Goal: Task Accomplishment & Management: Use online tool/utility

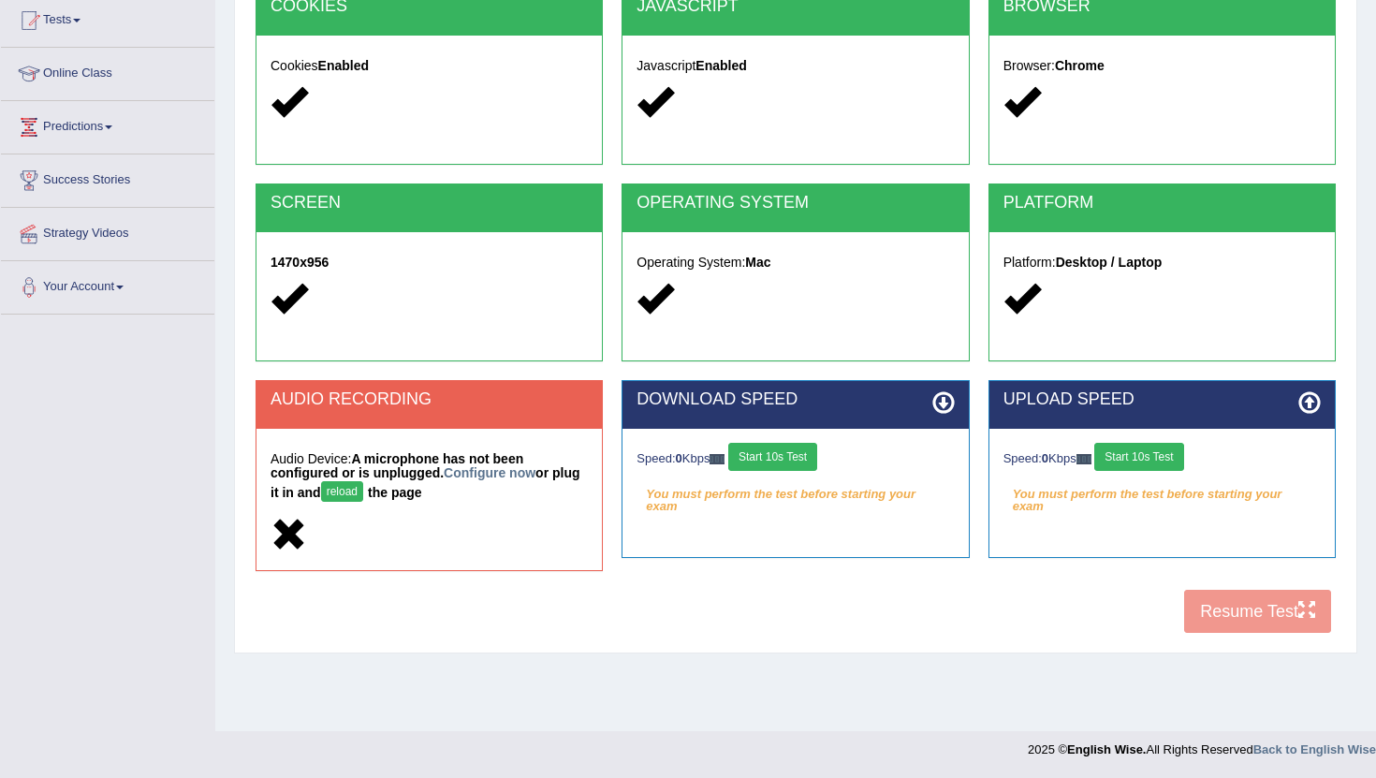
click at [339, 493] on button "reload" at bounding box center [342, 491] width 42 height 21
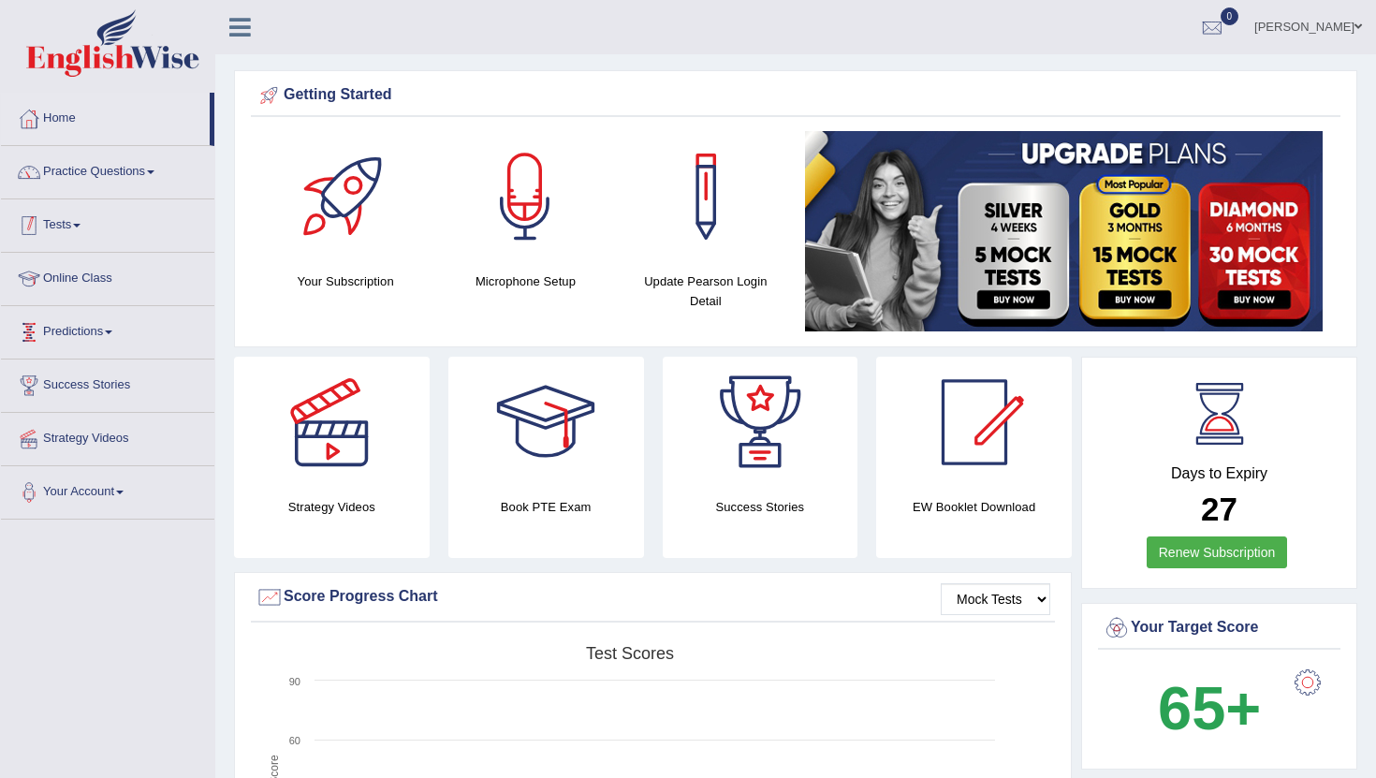
click at [75, 231] on link "Tests" at bounding box center [107, 222] width 213 height 47
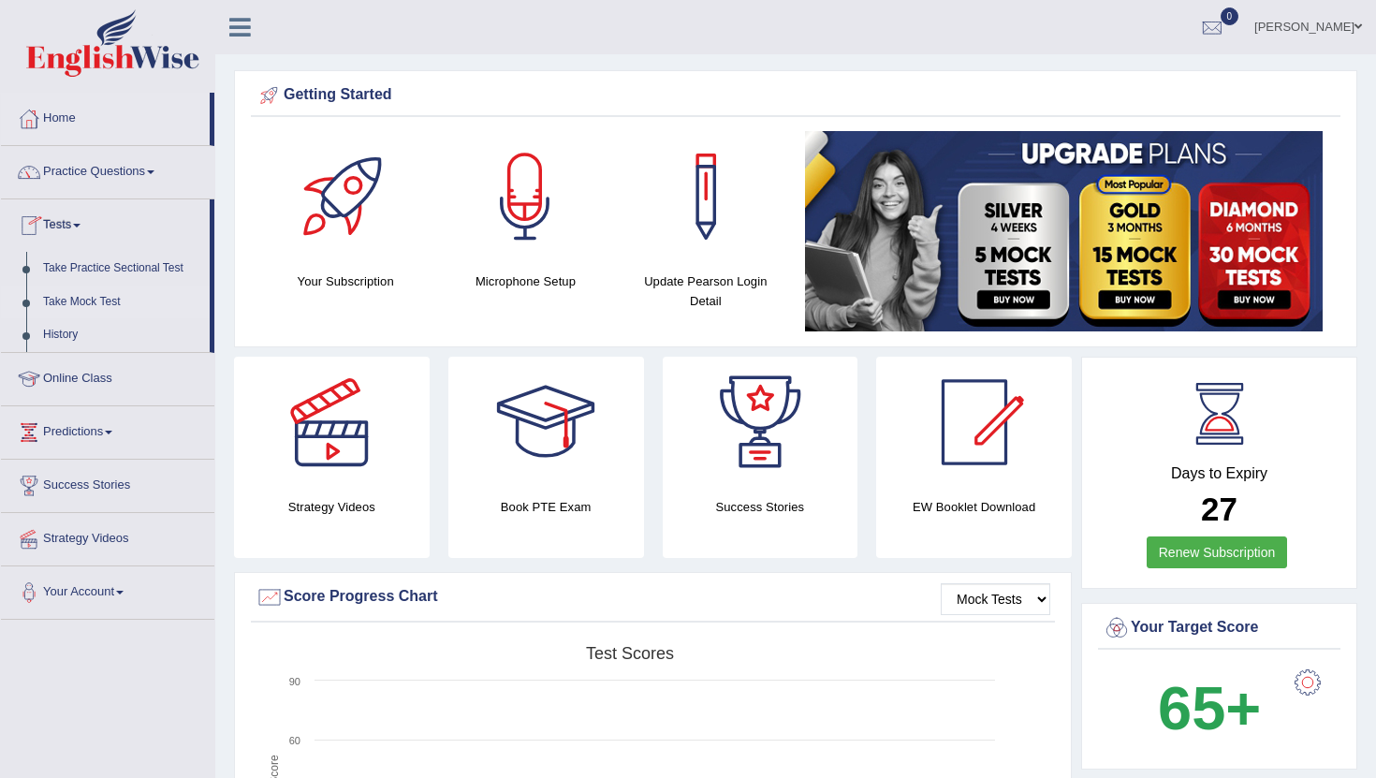
click at [116, 307] on link "Take Mock Test" at bounding box center [122, 303] width 175 height 34
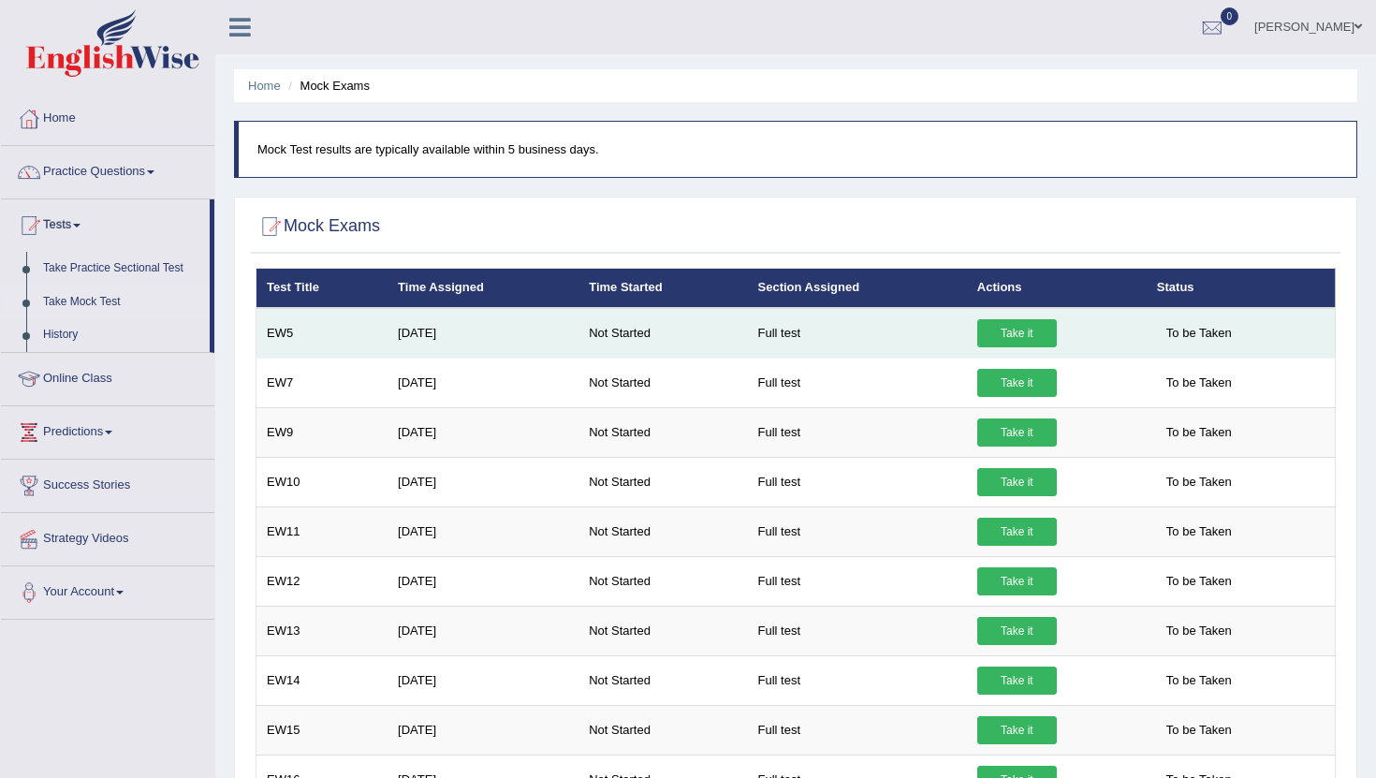
click at [1006, 331] on link "Take it" at bounding box center [1017, 333] width 80 height 28
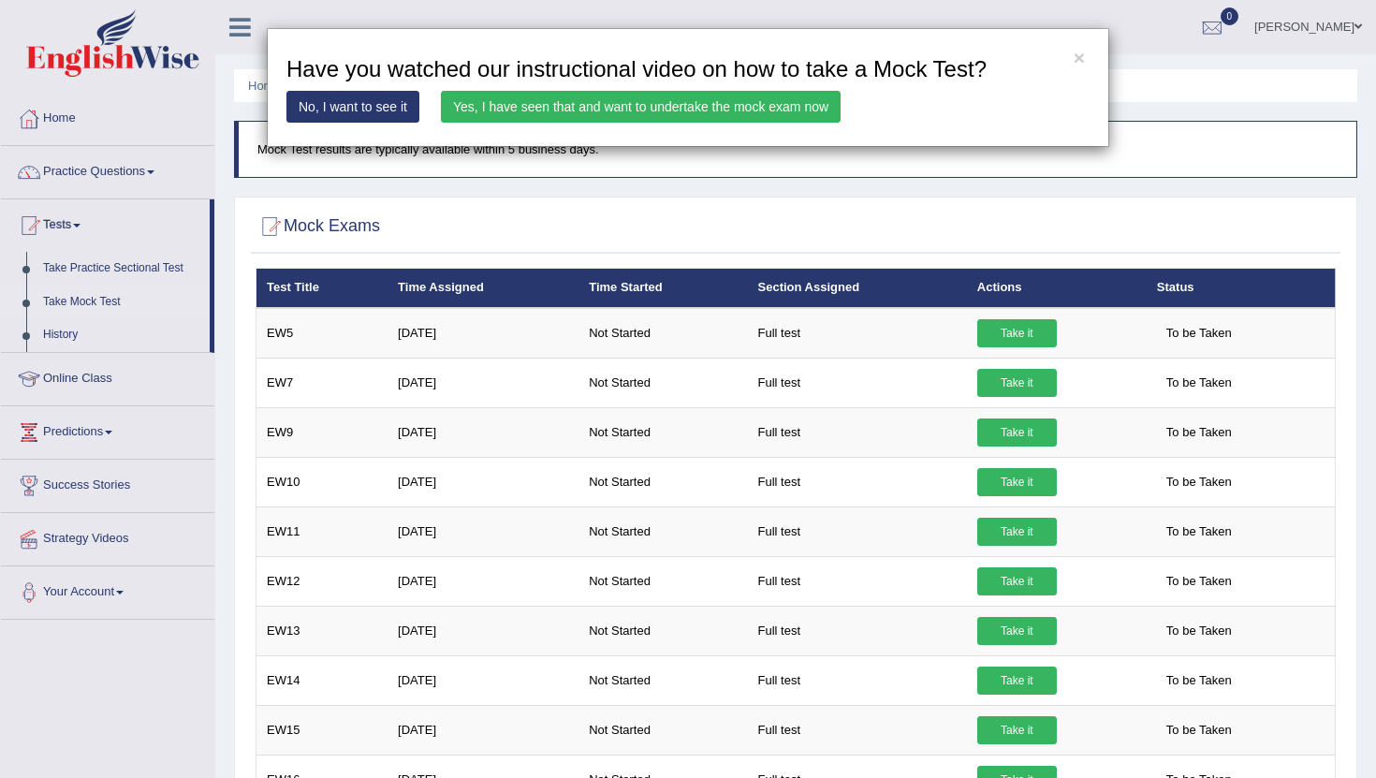
click at [615, 104] on link "Yes, I have seen that and want to undertake the mock exam now" at bounding box center [641, 107] width 400 height 32
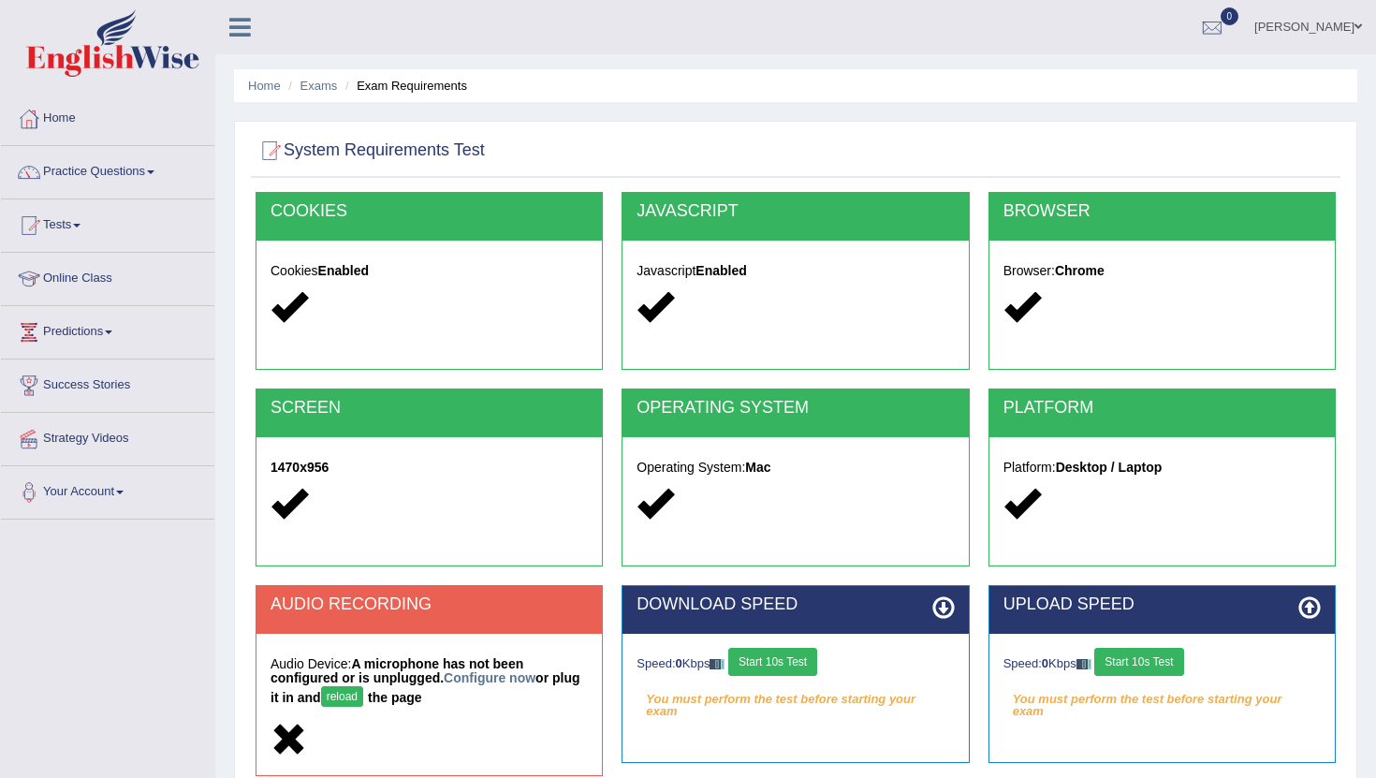
click at [350, 495] on div at bounding box center [429, 504] width 317 height 40
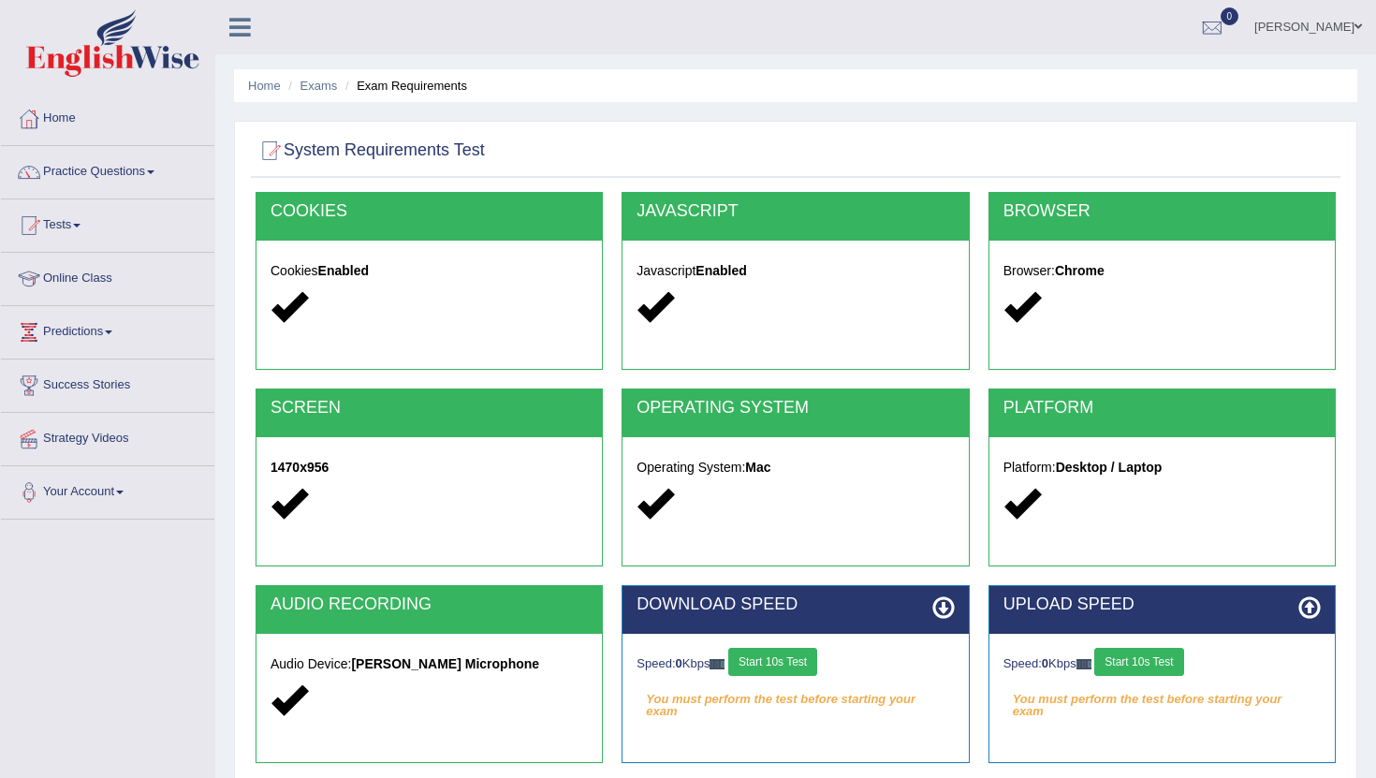
scroll to position [205, 0]
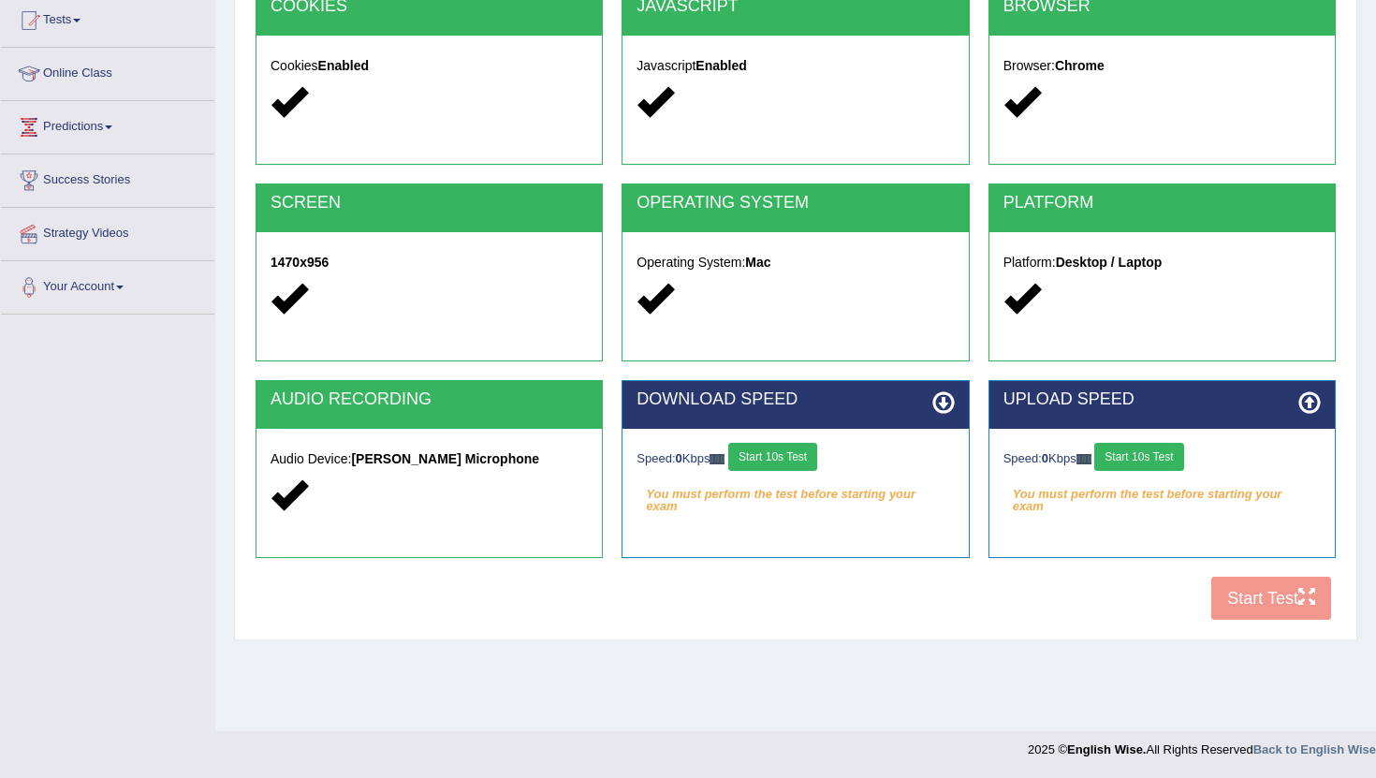
click at [791, 464] on button "Start 10s Test" at bounding box center [772, 457] width 89 height 28
click at [1175, 463] on div "Speed: 0 Kbps Start 10s Test" at bounding box center [1162, 459] width 317 height 33
click at [1175, 463] on button "Start 10s Test" at bounding box center [1138, 457] width 89 height 28
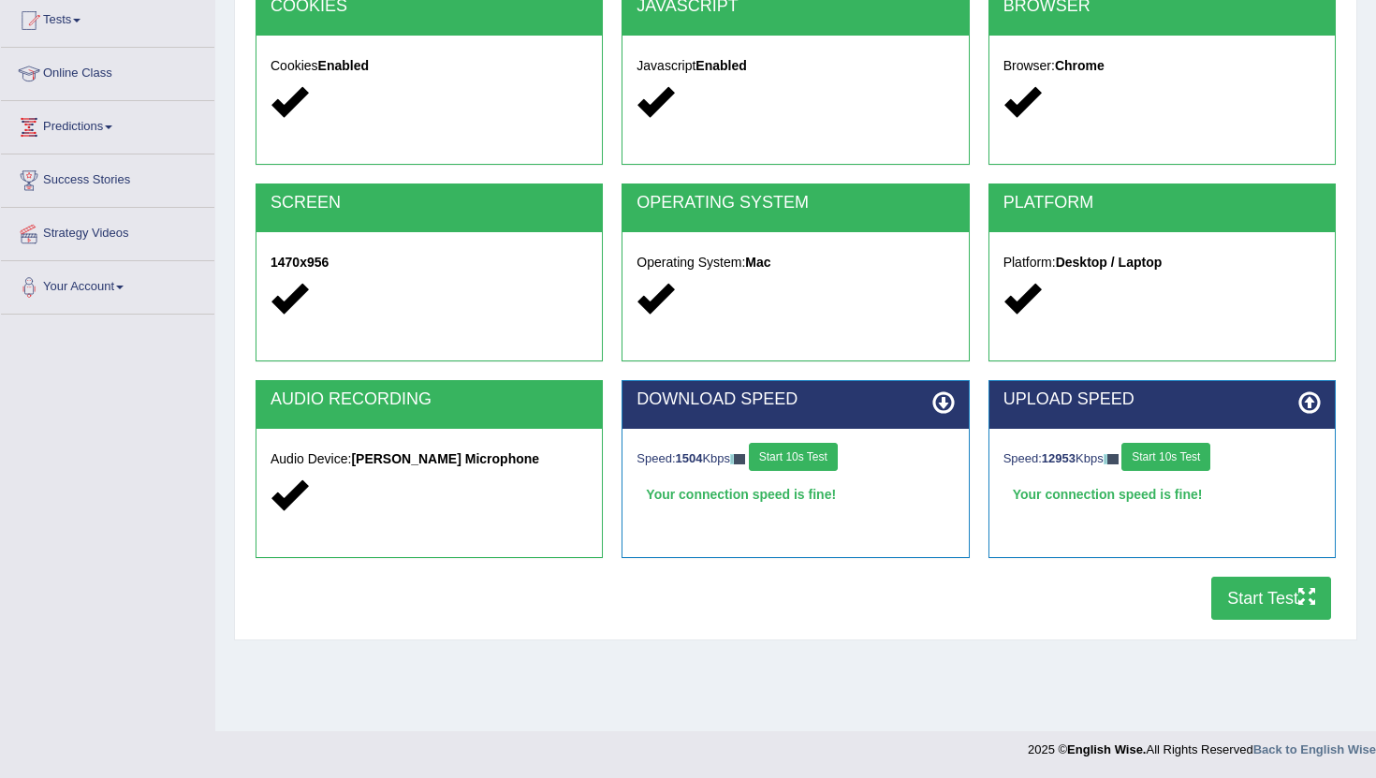
click at [1252, 605] on button "Start Test" at bounding box center [1272, 598] width 120 height 43
